Goal: Check status

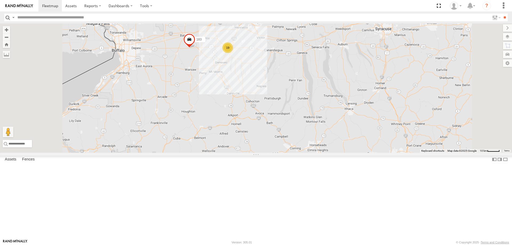
drag, startPoint x: 298, startPoint y: 58, endPoint x: 331, endPoint y: 156, distance: 104.0
click at [331, 153] on div "183 176 19" at bounding box center [256, 87] width 512 height 129
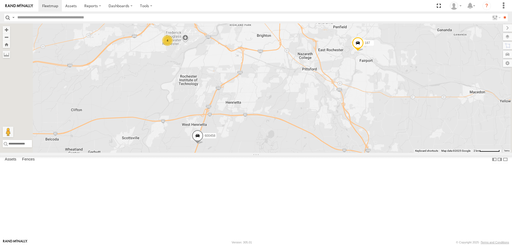
drag, startPoint x: 307, startPoint y: 155, endPoint x: 229, endPoint y: 140, distance: 79.8
click at [235, 142] on div "183 176 187 180 198 600458 4" at bounding box center [256, 87] width 512 height 129
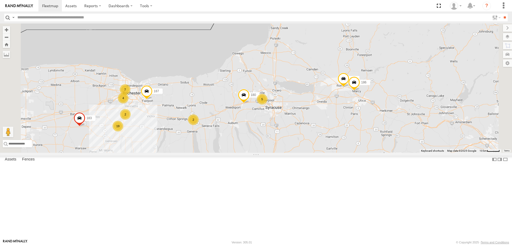
drag, startPoint x: 351, startPoint y: 163, endPoint x: 315, endPoint y: 164, distance: 35.3
click at [320, 153] on div "183 176 187 180 19 5 7 4 2 2 207 186" at bounding box center [256, 87] width 512 height 129
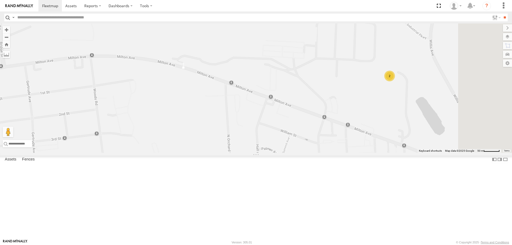
drag, startPoint x: 438, startPoint y: 114, endPoint x: 326, endPoint y: 154, distance: 119.3
click at [326, 153] on div "183 176 187 180 207 186 158 212 184 2" at bounding box center [256, 87] width 512 height 129
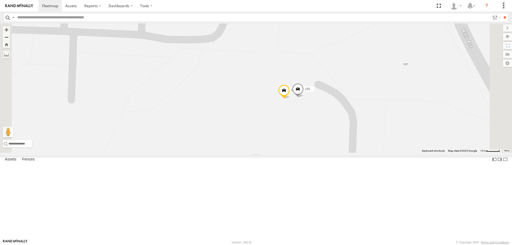
drag, startPoint x: 374, startPoint y: 134, endPoint x: 323, endPoint y: 160, distance: 56.7
click at [323, 153] on div "183 176 187 180 207 186 158 212 184 173 185" at bounding box center [256, 87] width 512 height 129
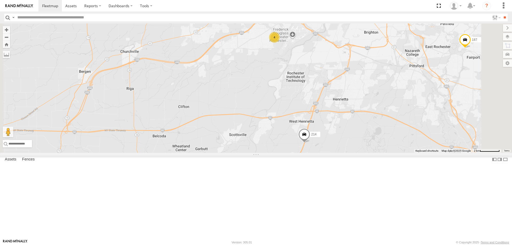
drag, startPoint x: 297, startPoint y: 60, endPoint x: 297, endPoint y: 159, distance: 99.3
click at [297, 153] on div "158 199 187 183 176 180 179 4 4 198 214" at bounding box center [256, 87] width 512 height 129
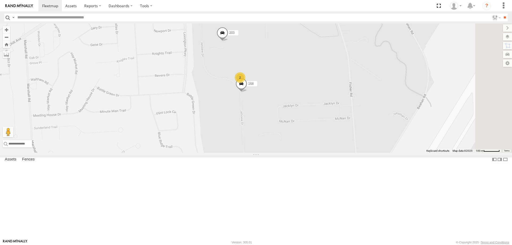
drag, startPoint x: 300, startPoint y: 84, endPoint x: 276, endPoint y: 163, distance: 82.0
click at [276, 153] on div "158 199 187 183 176 180 179 198 214 203 2 168" at bounding box center [256, 87] width 512 height 129
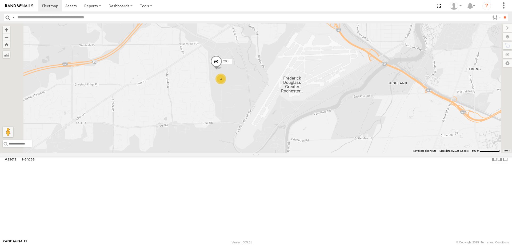
click at [291, 65] on div "158 199 187 183 176 180 179 198 214 203 3" at bounding box center [256, 87] width 512 height 129
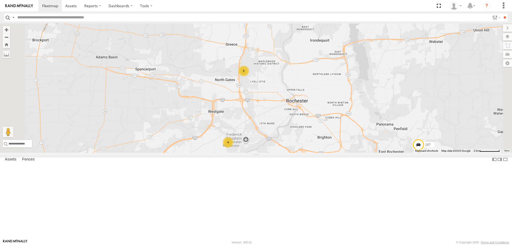
drag, startPoint x: 321, startPoint y: 63, endPoint x: 309, endPoint y: 159, distance: 97.4
click at [310, 153] on div "158 199 187 183 176 180 179 198 214 5 4" at bounding box center [256, 87] width 512 height 129
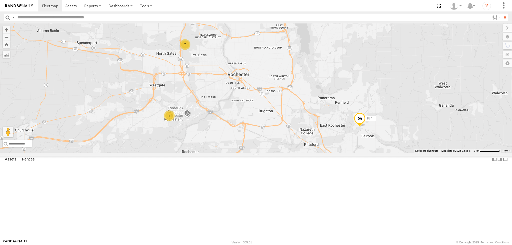
drag, startPoint x: 379, startPoint y: 197, endPoint x: 323, endPoint y: 170, distance: 62.7
click at [323, 153] on div "158 199 187 183 176 180 179 198 214 7 4" at bounding box center [256, 87] width 512 height 129
